Goal: Navigation & Orientation: Understand site structure

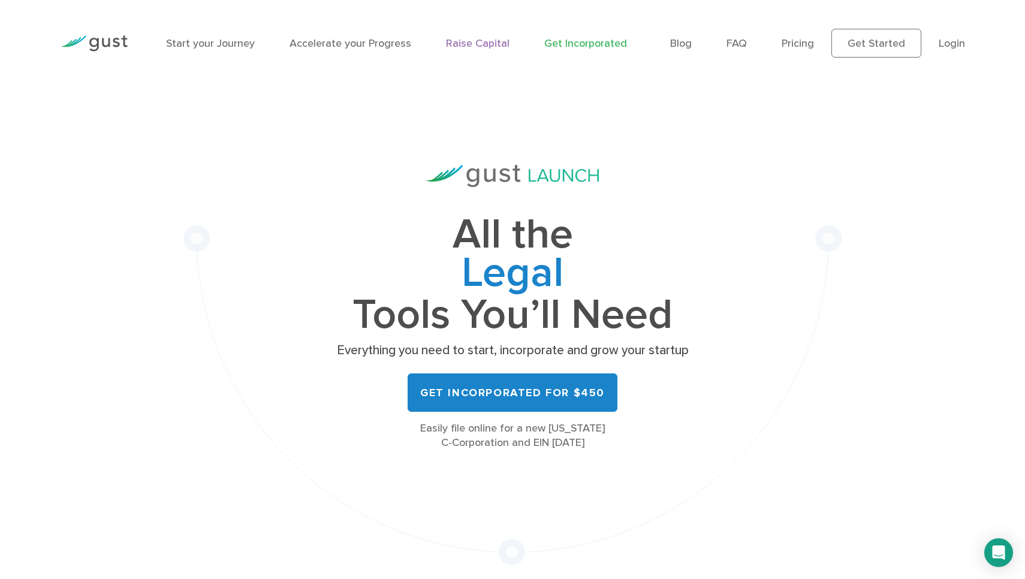
click at [475, 44] on link "Raise Capital" at bounding box center [478, 43] width 64 height 13
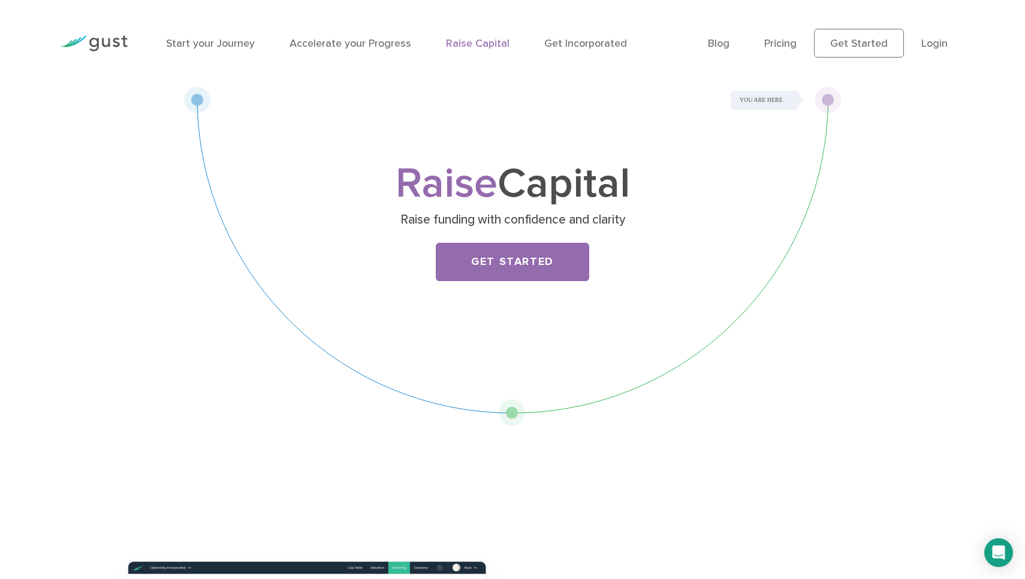
click at [384, 52] on div "Start your Journey Accelerate your Progress Raise Capital Get Incorporated" at bounding box center [428, 43] width 542 height 52
click at [379, 44] on link "Accelerate your Progress" at bounding box center [351, 43] width 122 height 13
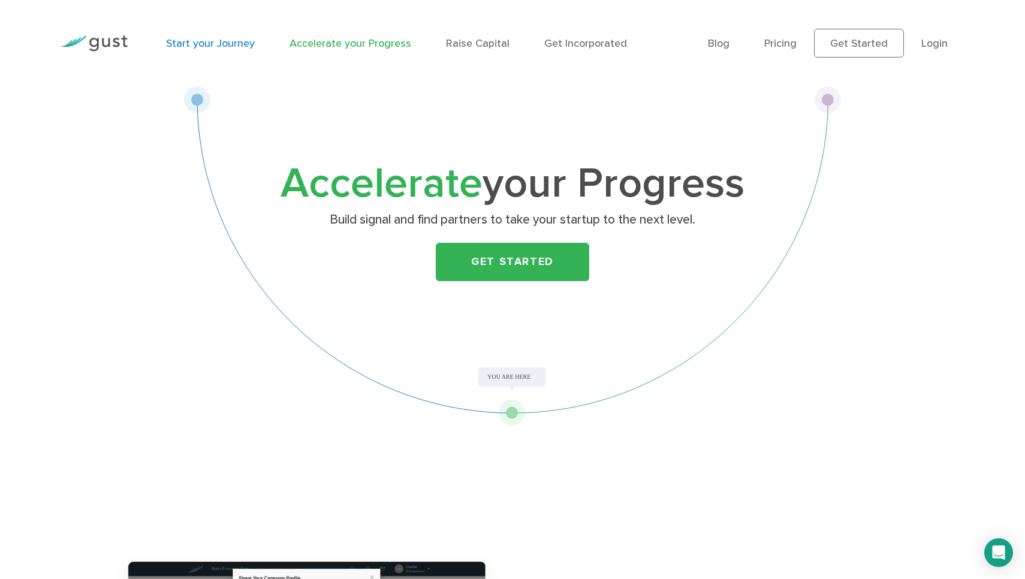
click at [189, 43] on link "Start your Journey" at bounding box center [210, 43] width 89 height 13
